Goal: Task Accomplishment & Management: Use online tool/utility

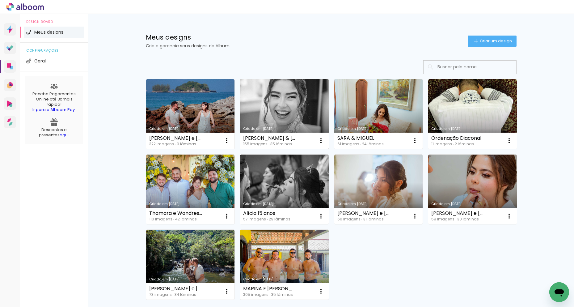
click at [275, 95] on link "Criado em [DATE]" at bounding box center [284, 114] width 89 height 70
